Goal: Navigation & Orientation: Find specific page/section

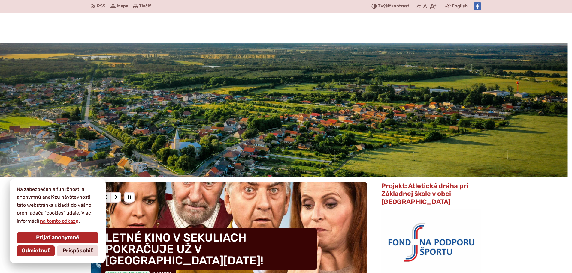
scroll to position [60, 0]
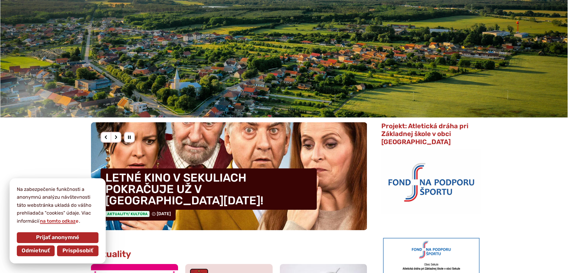
click at [86, 250] on span "Prispôsobiť" at bounding box center [77, 251] width 31 height 7
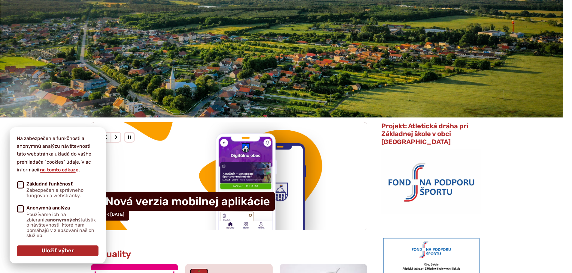
drag, startPoint x: 545, startPoint y: 155, endPoint x: 527, endPoint y: 155, distance: 18.3
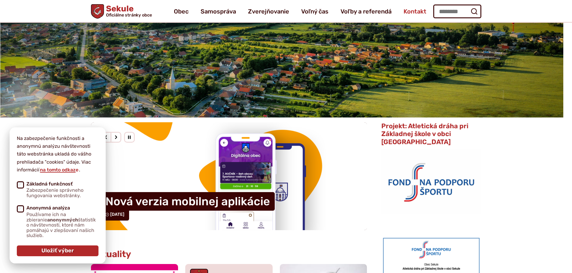
click at [412, 12] on span "Kontakt" at bounding box center [414, 11] width 23 height 17
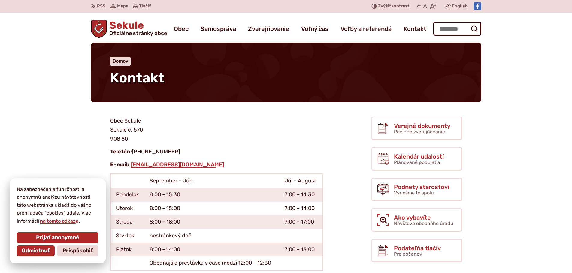
click at [142, 23] on span "Sekule Oficiálne stránky obce" at bounding box center [137, 28] width 60 height 16
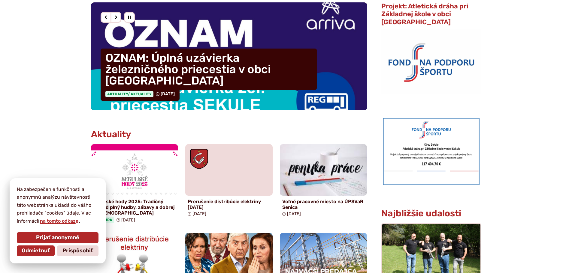
scroll to position [300, 0]
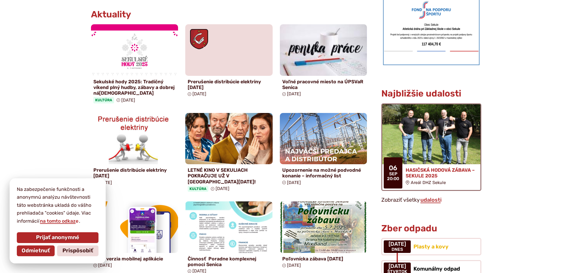
click at [413, 118] on img at bounding box center [431, 134] width 113 height 69
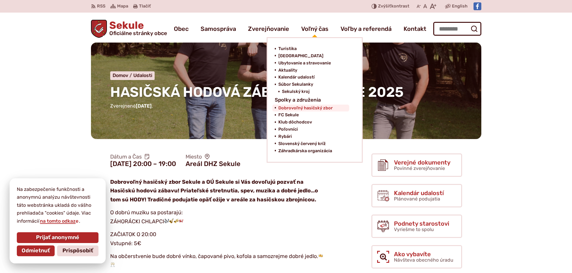
click at [300, 111] on span "Dobrovoľný hasičský zbor" at bounding box center [305, 108] width 54 height 7
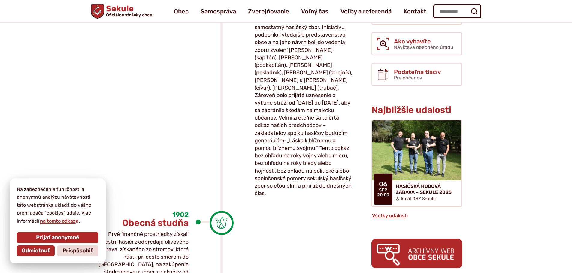
scroll to position [150, 0]
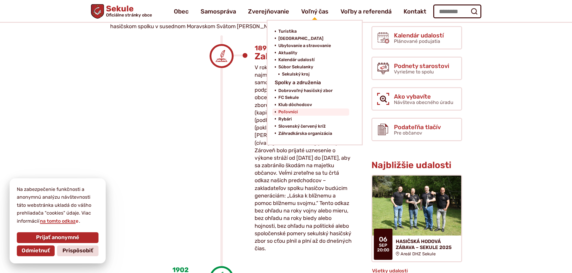
click at [300, 112] on link "Poľovníci" at bounding box center [312, 112] width 68 height 7
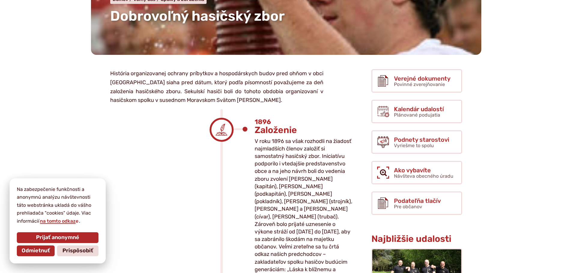
scroll to position [0, 0]
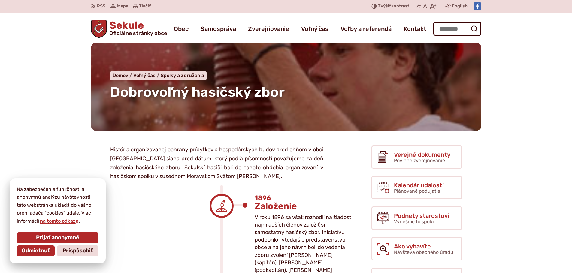
click at [143, 29] on span "Sekule Oficiálne stránky obce" at bounding box center [137, 28] width 60 height 16
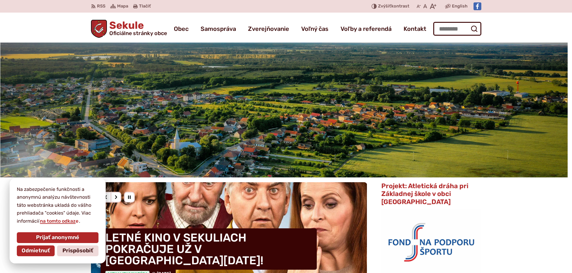
click at [184, 29] on span "Obec" at bounding box center [181, 28] width 15 height 17
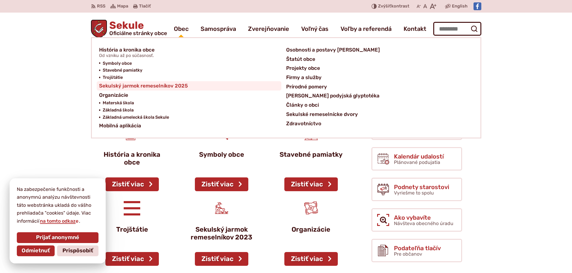
click at [182, 85] on span "Sekulský jarmok remeselníkov 2025" at bounding box center [143, 85] width 89 height 9
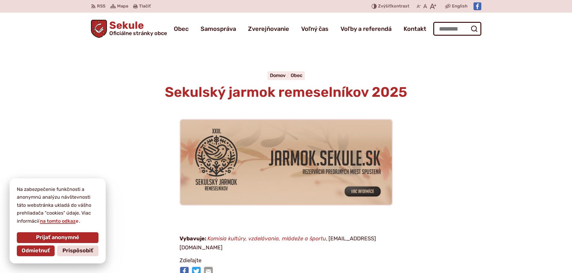
click at [143, 32] on span "Oficiálne stránky obce" at bounding box center [138, 33] width 58 height 5
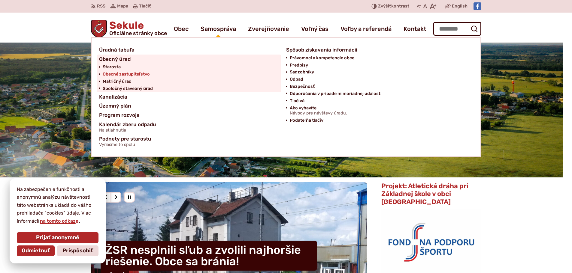
click at [118, 74] on span "Obecné zastupiteľstvo" at bounding box center [126, 74] width 47 height 7
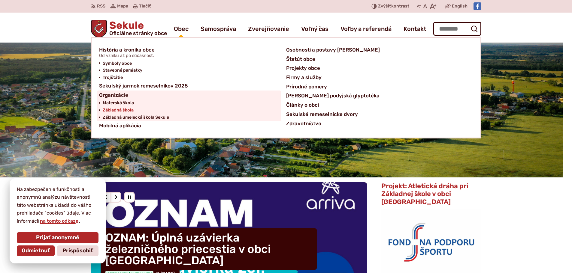
click at [123, 108] on span "Základná škola" at bounding box center [118, 110] width 31 height 7
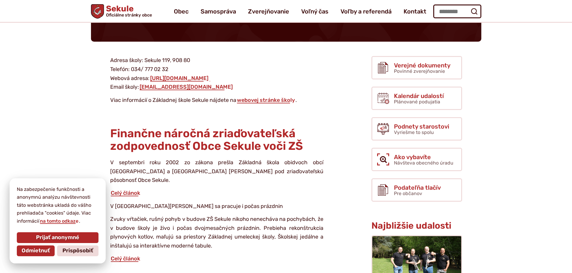
scroll to position [60, 0]
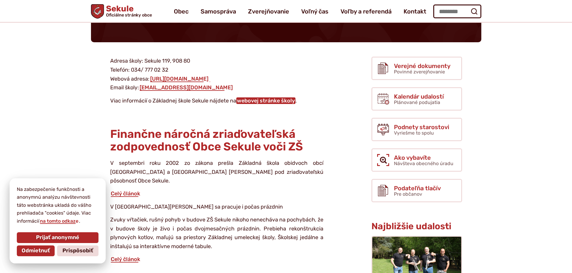
click at [276, 100] on link "webovej stránke školy" at bounding box center [265, 101] width 59 height 7
